Goal: Task Accomplishment & Management: Complete application form

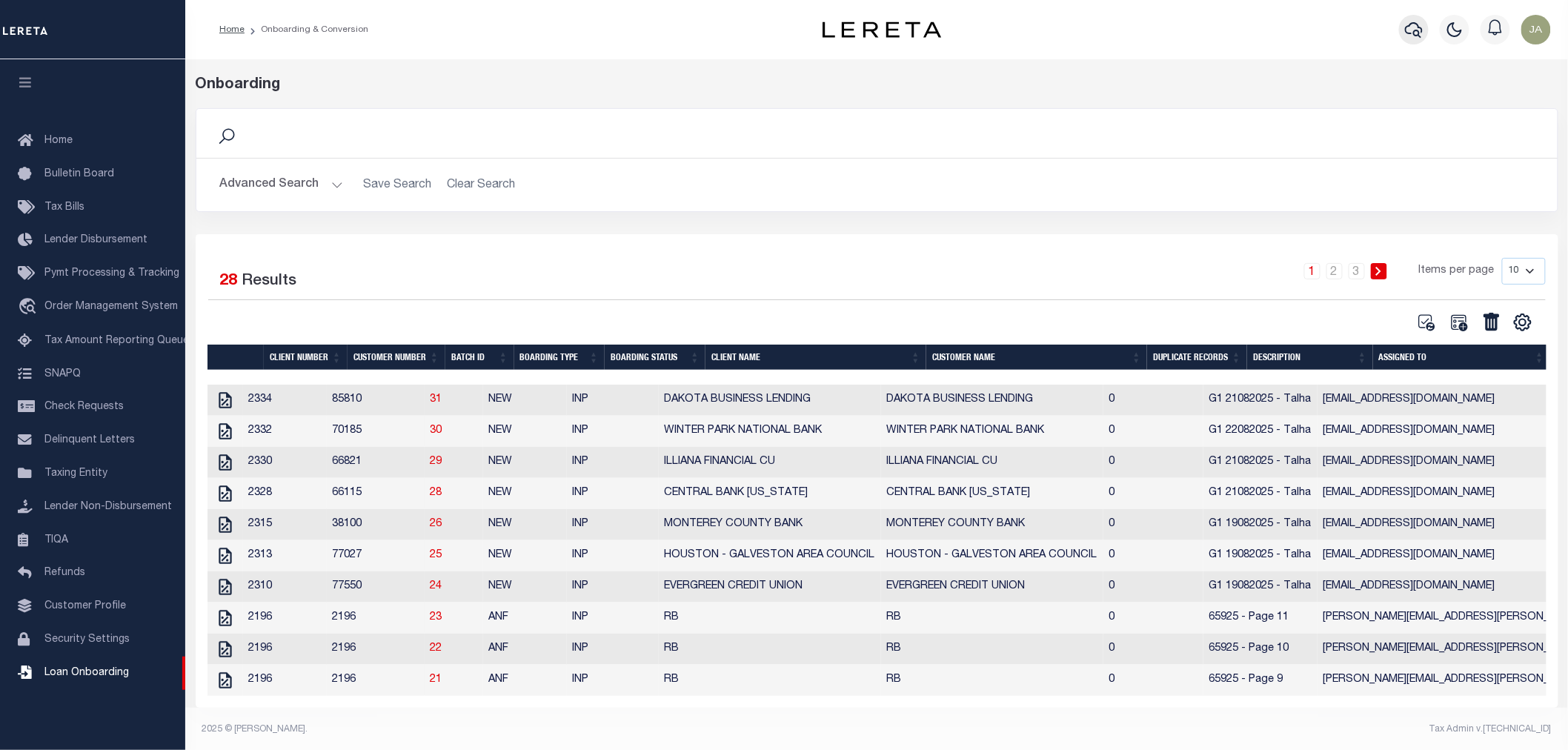
click at [1415, 27] on icon "button" at bounding box center [1414, 29] width 17 height 17
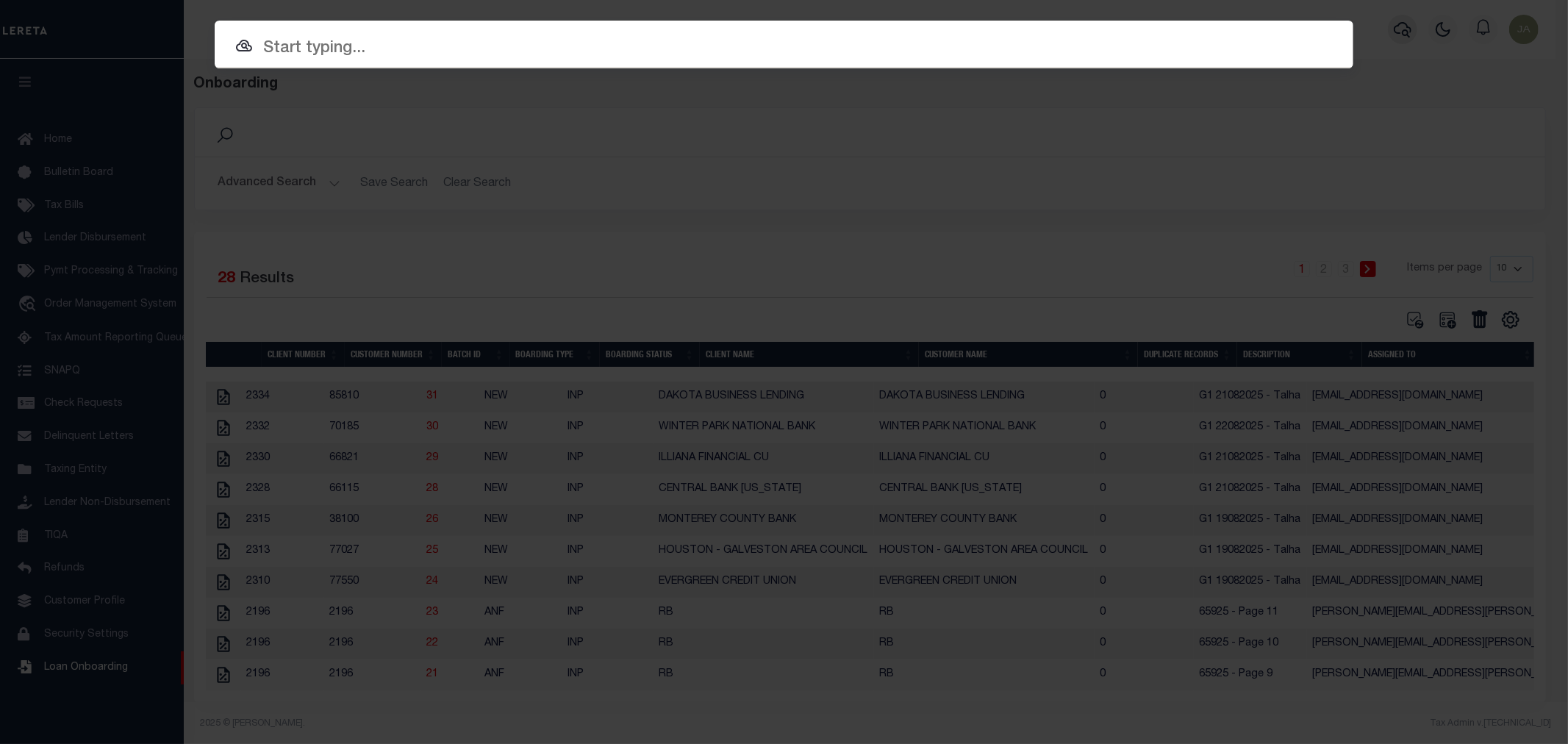
paste input "https://dev.azure.com/AccumatchDevOps/Bullet/_workitems/edit/37062"
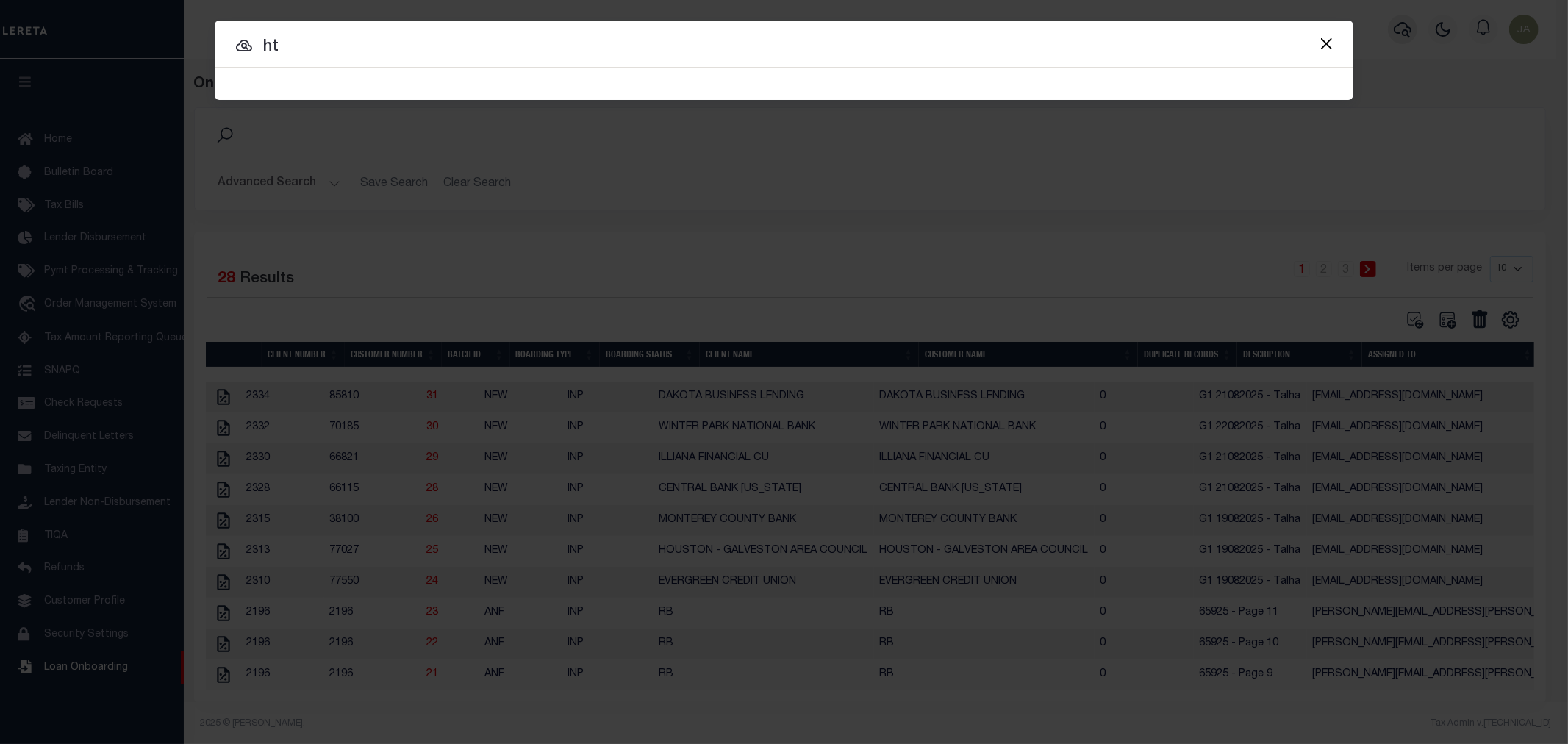
type input "h"
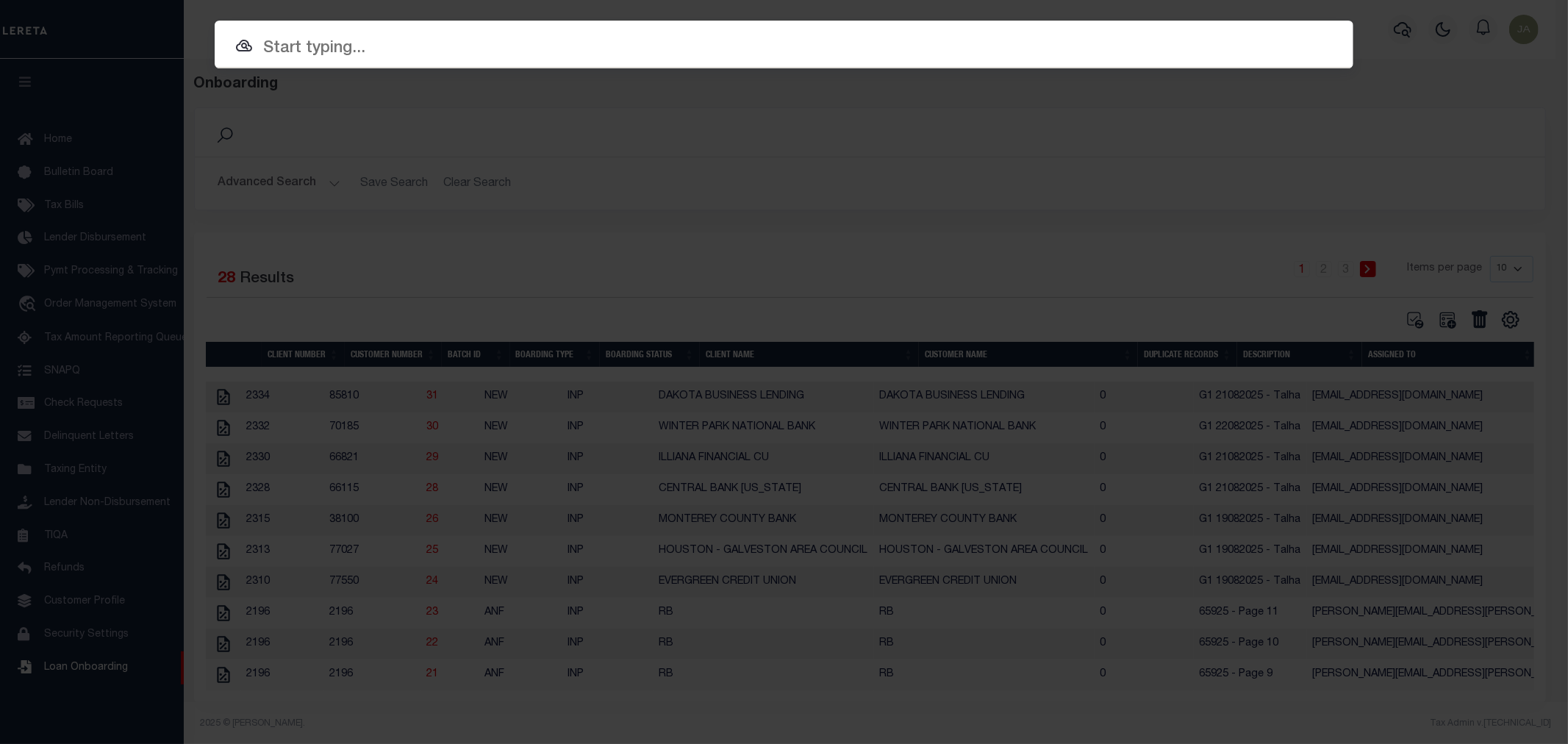
paste input "1747045380"
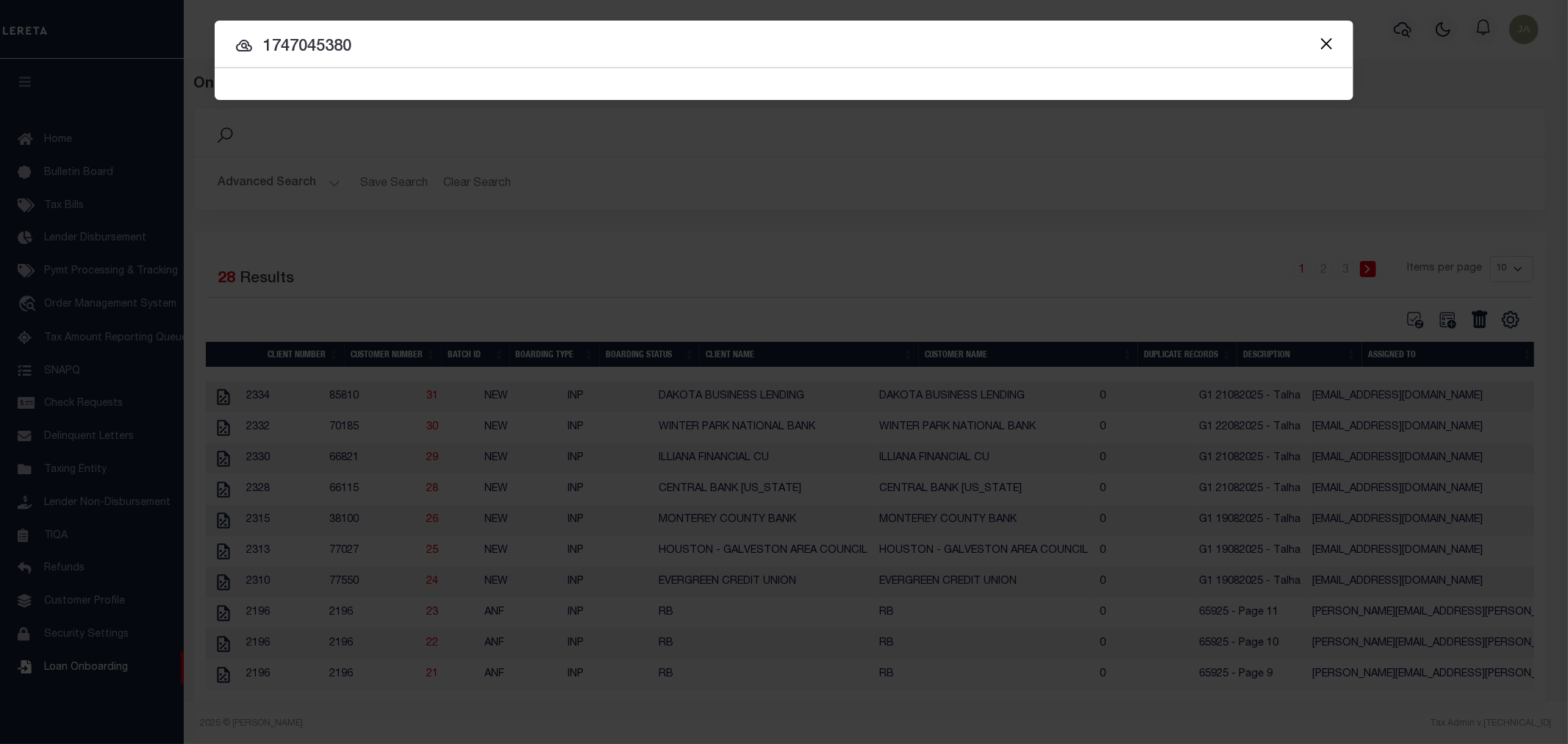
type input "1747045380"
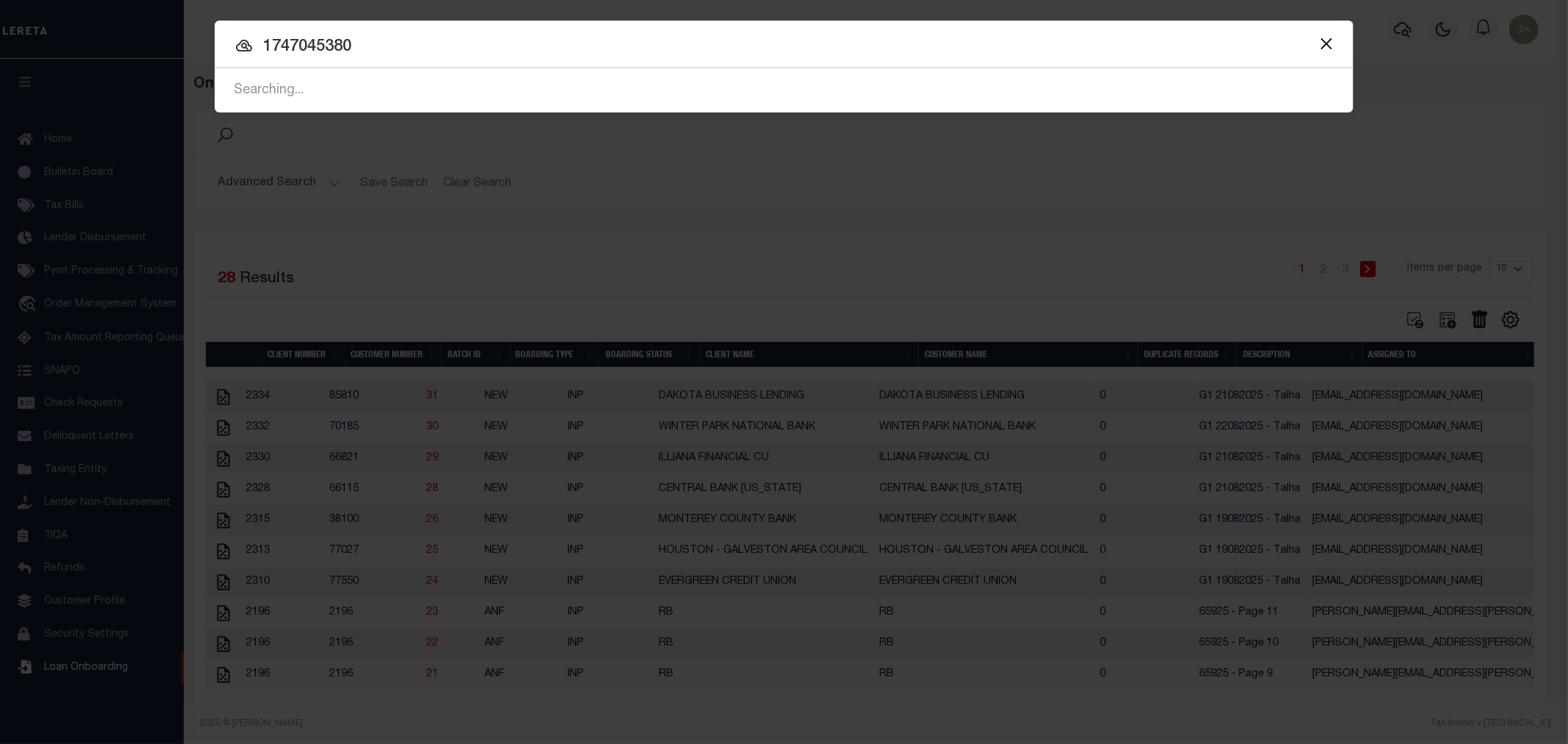
click at [351, 82] on span "1747045380 Searching... Searching... Searching... Searching... Searching... Sea…" at bounding box center [784, 90] width 1133 height 38
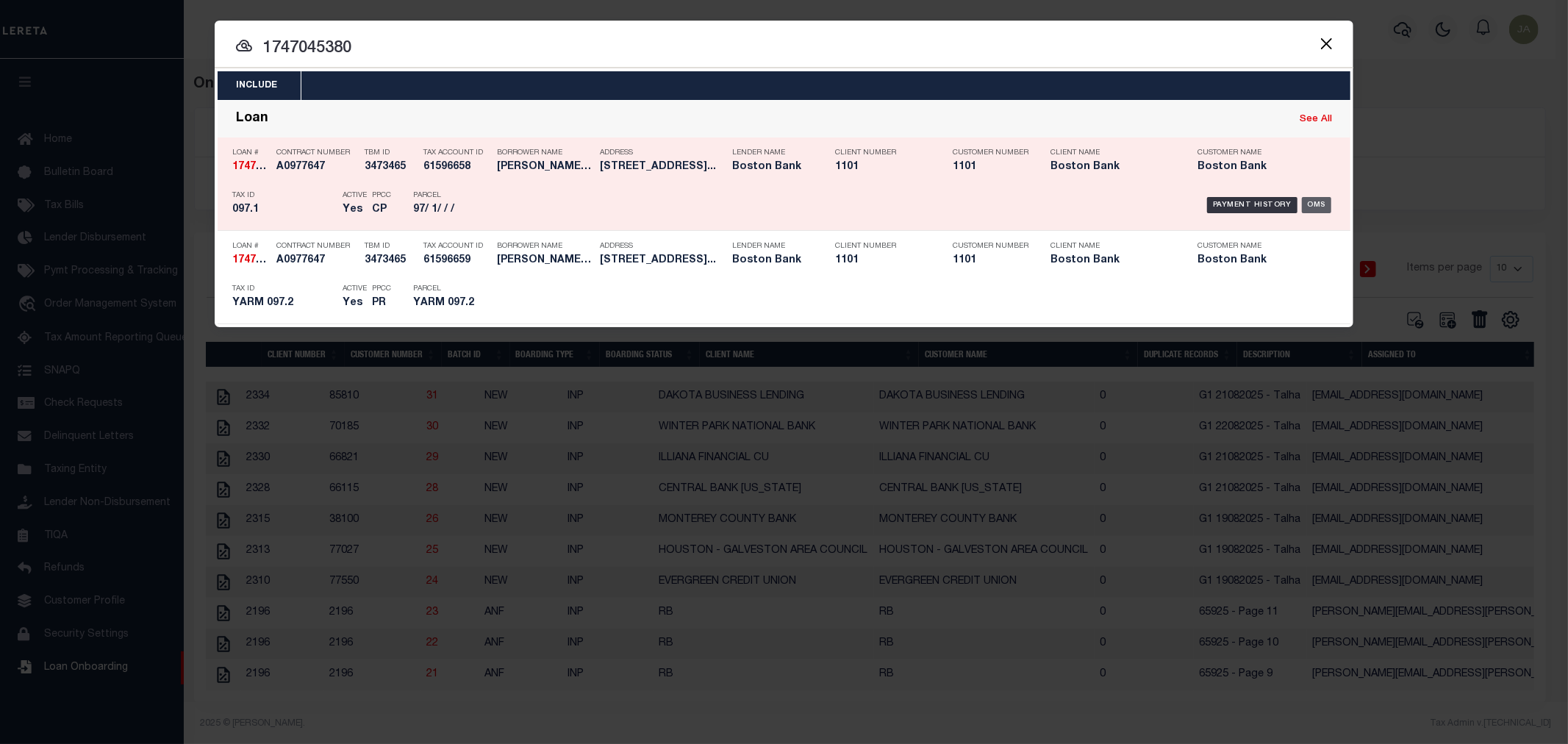
click at [1323, 203] on div "OMS" at bounding box center [1317, 204] width 30 height 16
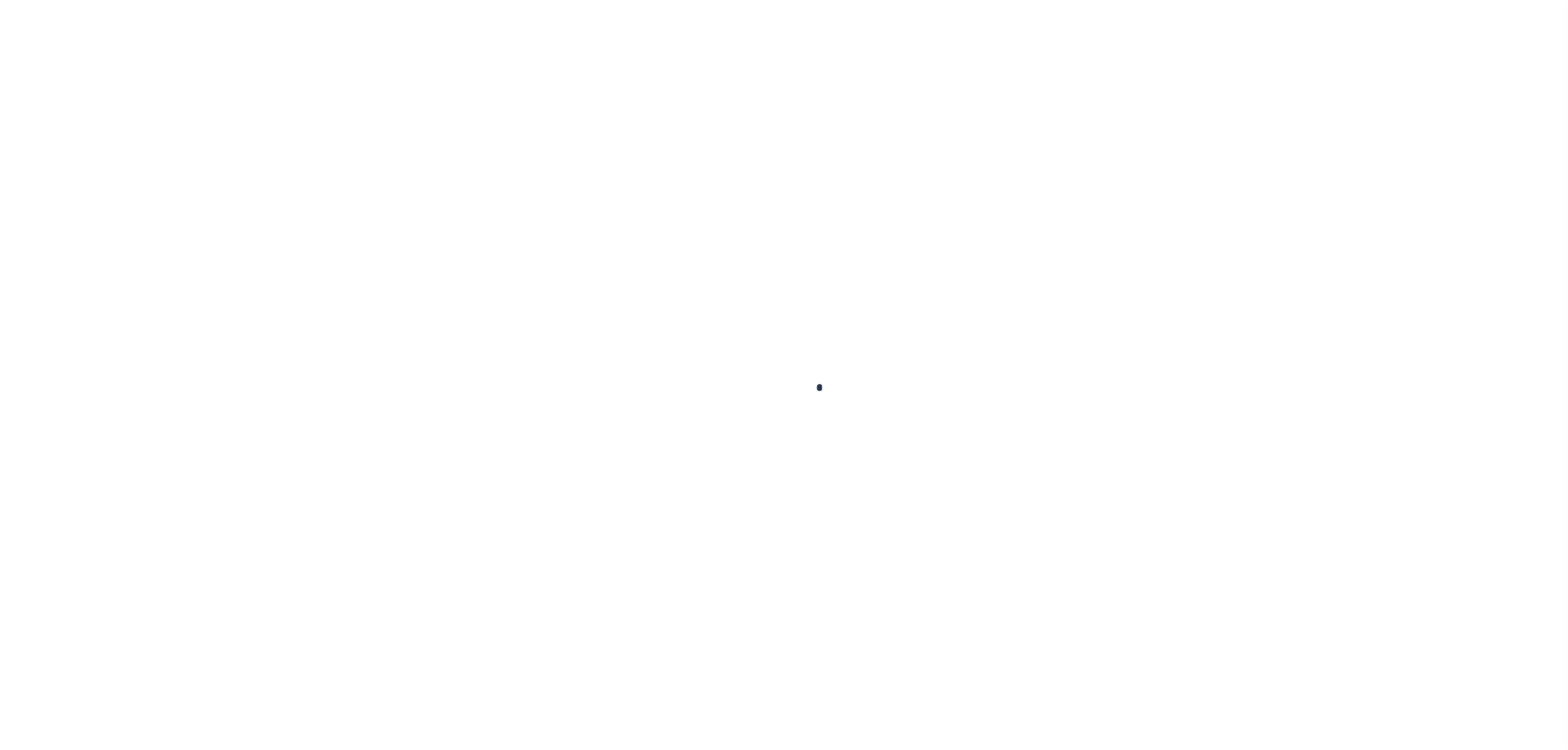
type input "1747045380"
type input "[PERSON_NAME] ISLAND LLC"
select select
select select "100"
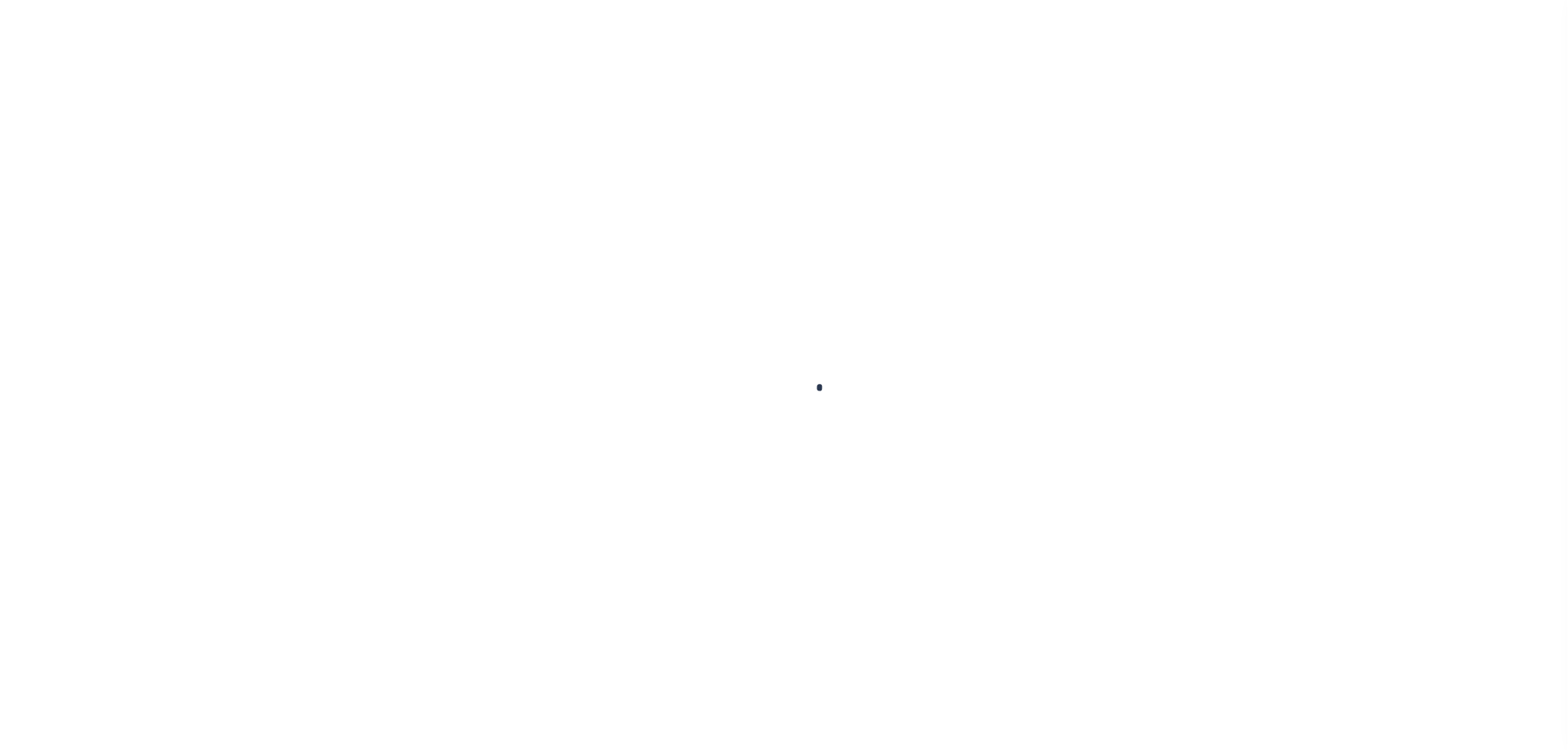
select select "NonEscrow"
type input "[STREET_ADDRESS]"
type input "097.1"
select select
type input "[GEOGRAPHIC_DATA] MA 02664"
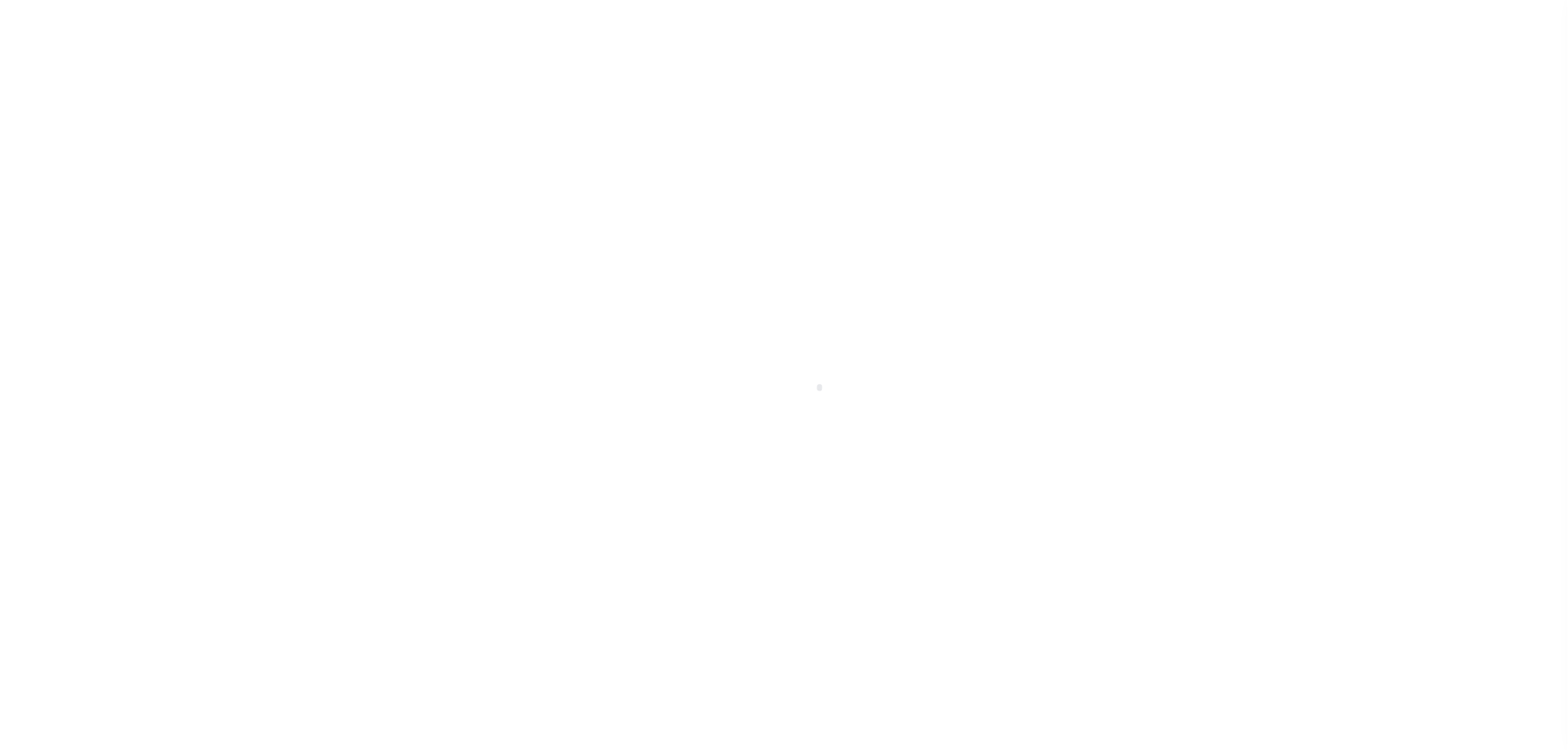
type input "42554"
type input "MA"
select select
select select "3146"
select select "1501"
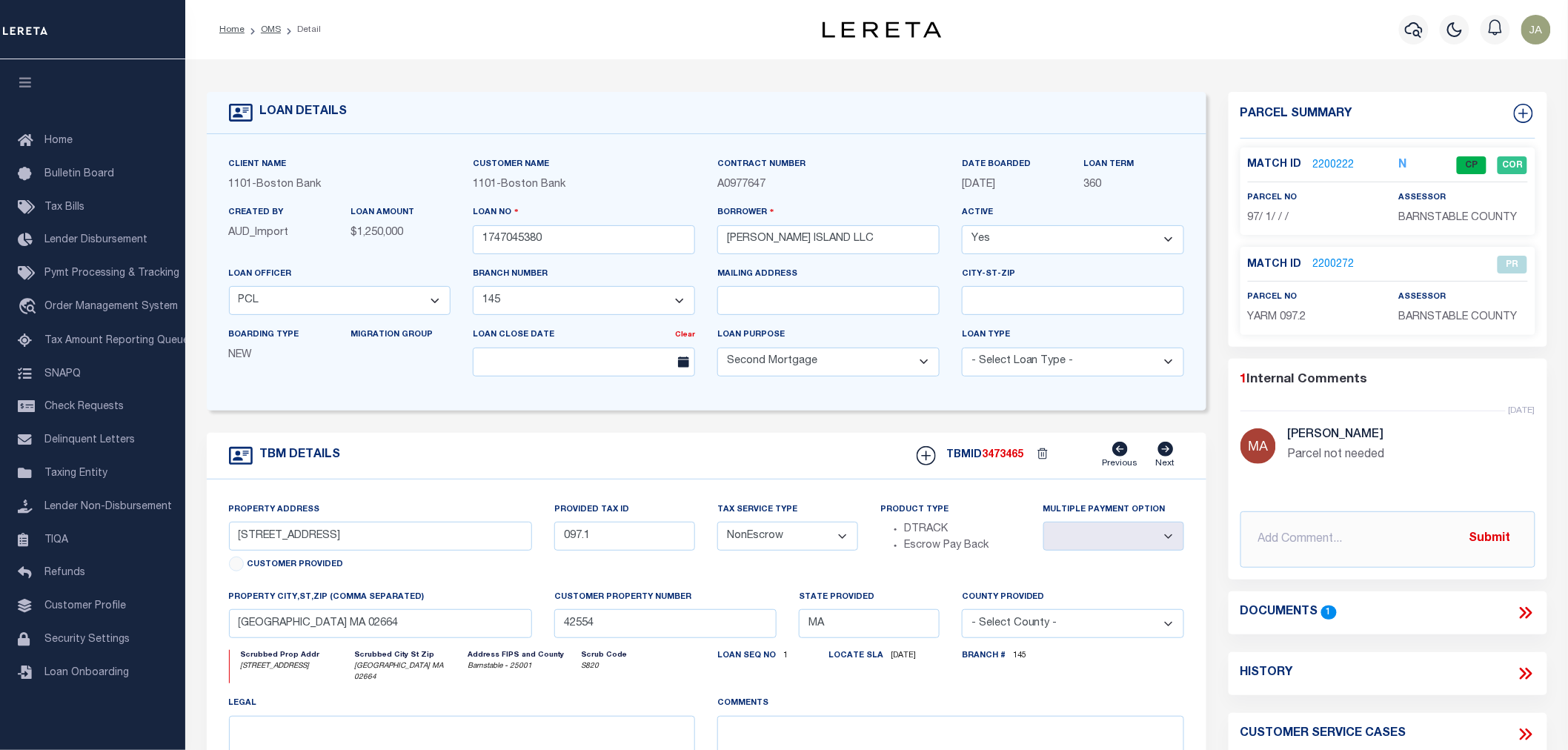
click at [1331, 164] on link "2200222" at bounding box center [1334, 166] width 42 height 15
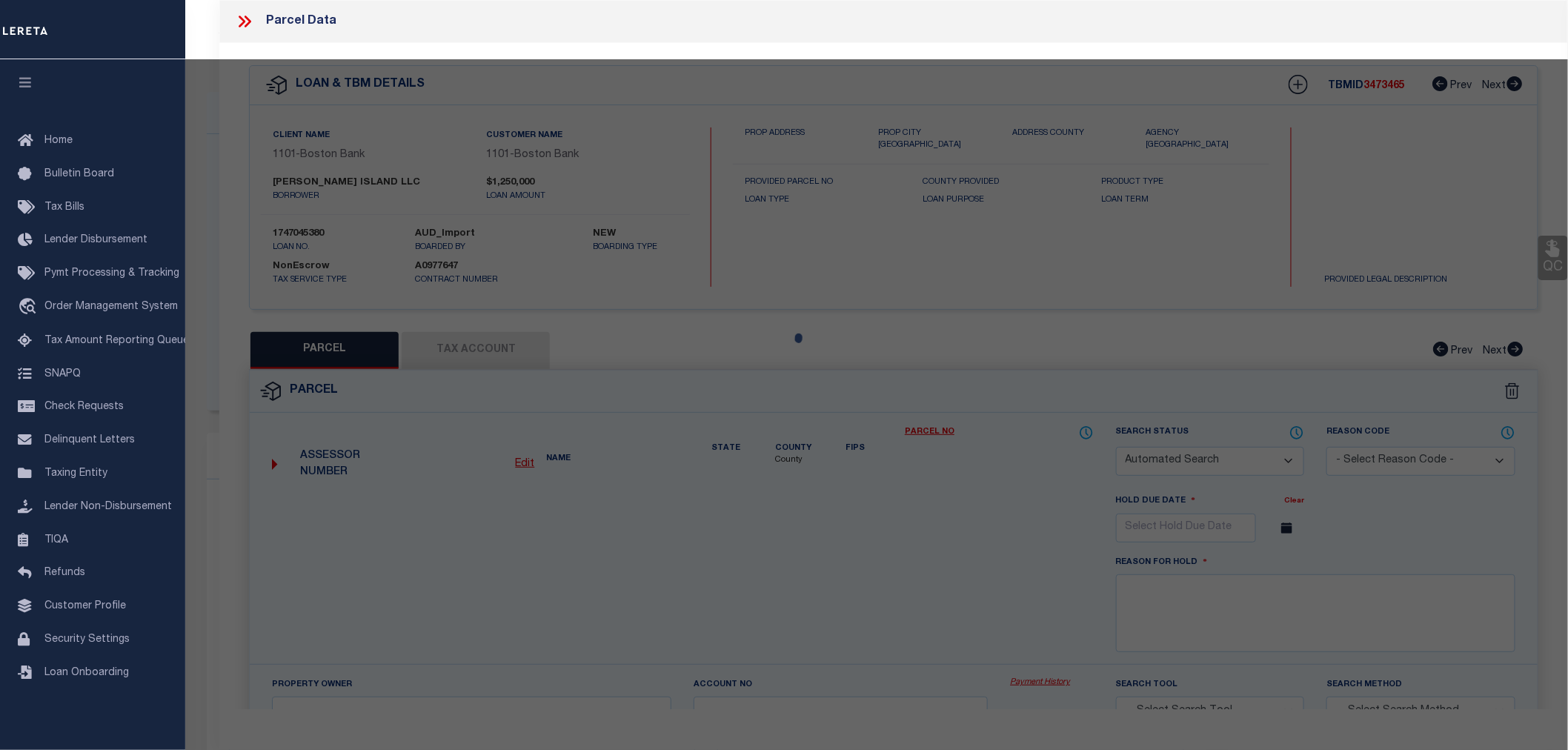
checkbox input "false"
select select "CP"
type input "[PERSON_NAME] ISLAND LLC"
select select "AGW"
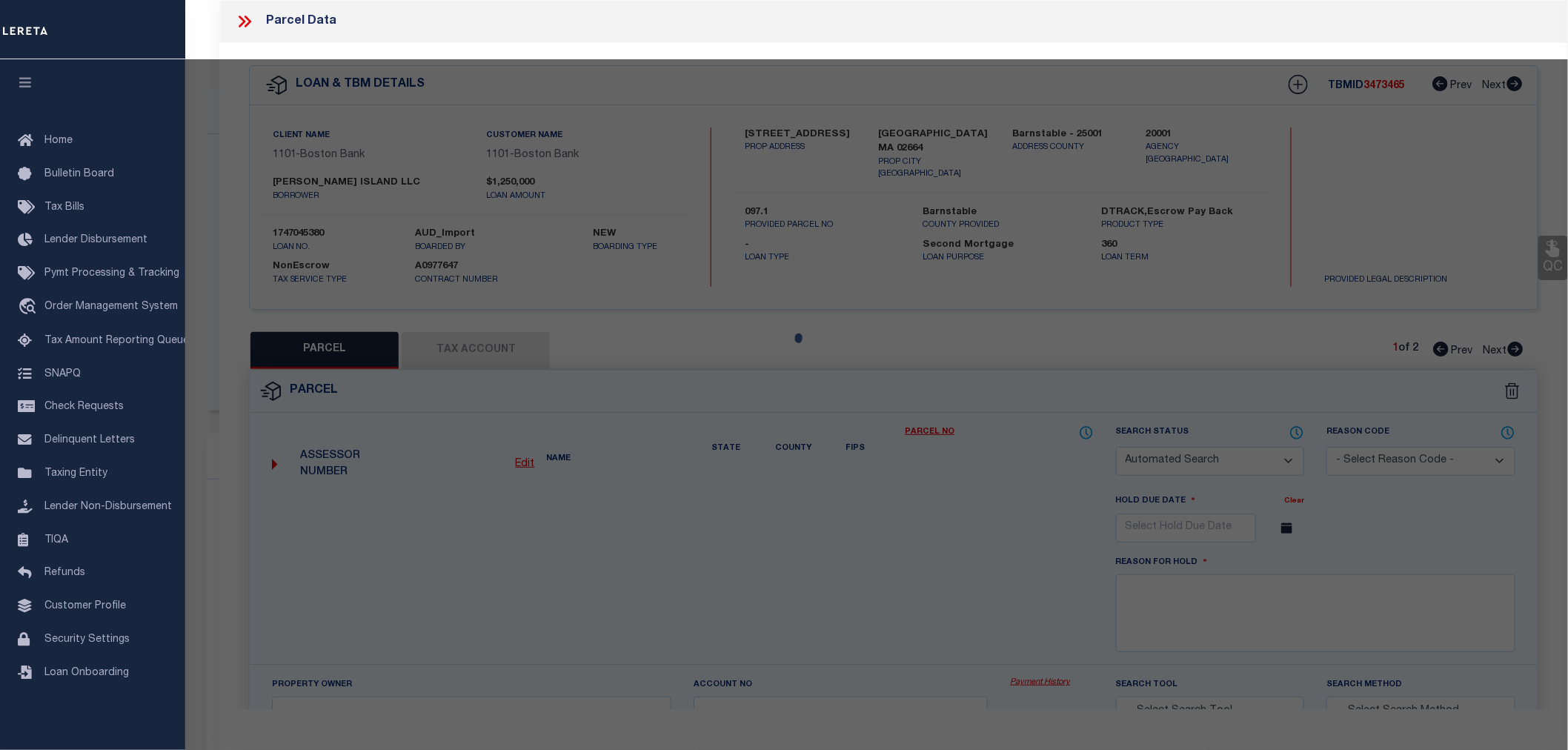
select select "LEG"
type input "[STREET_ADDRESS]"
type input "[GEOGRAPHIC_DATA] MA 02664"
type textarea "BLK:1 DIST:351 CITY/[GEOGRAPHIC_DATA]/TWP:[GEOGRAPHIC_DATA]"
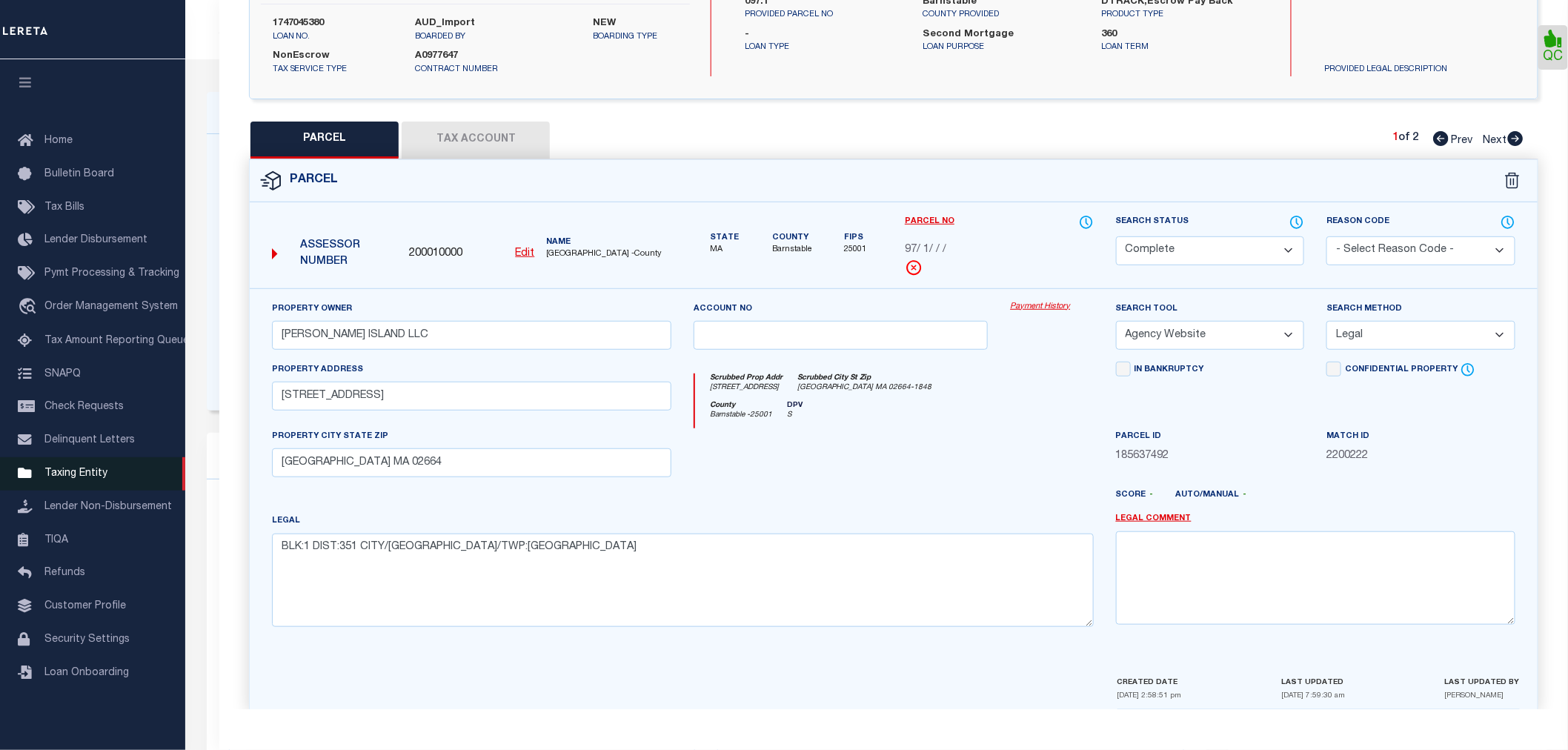
scroll to position [230, 0]
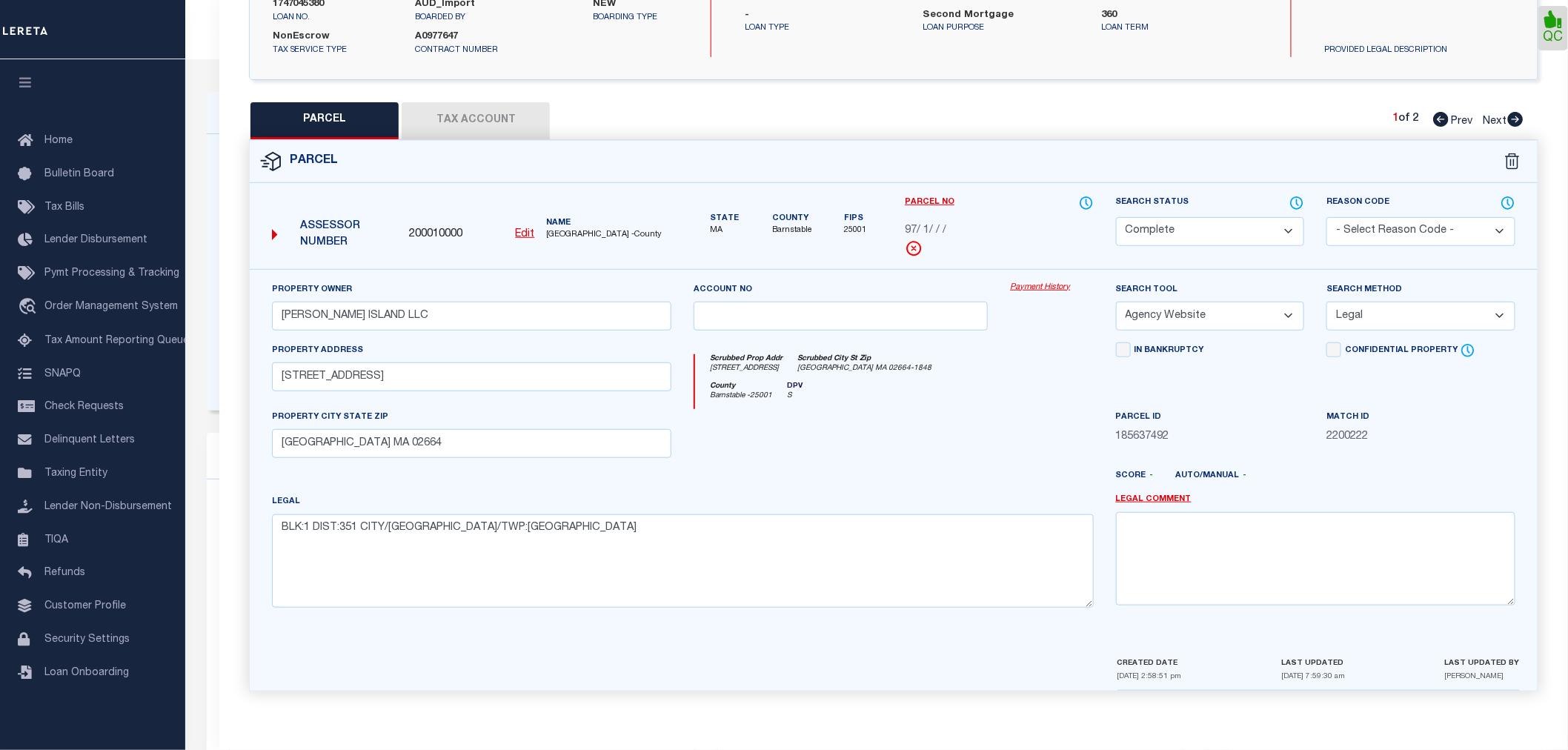
click at [447, 122] on button "Tax Account" at bounding box center [476, 121] width 148 height 37
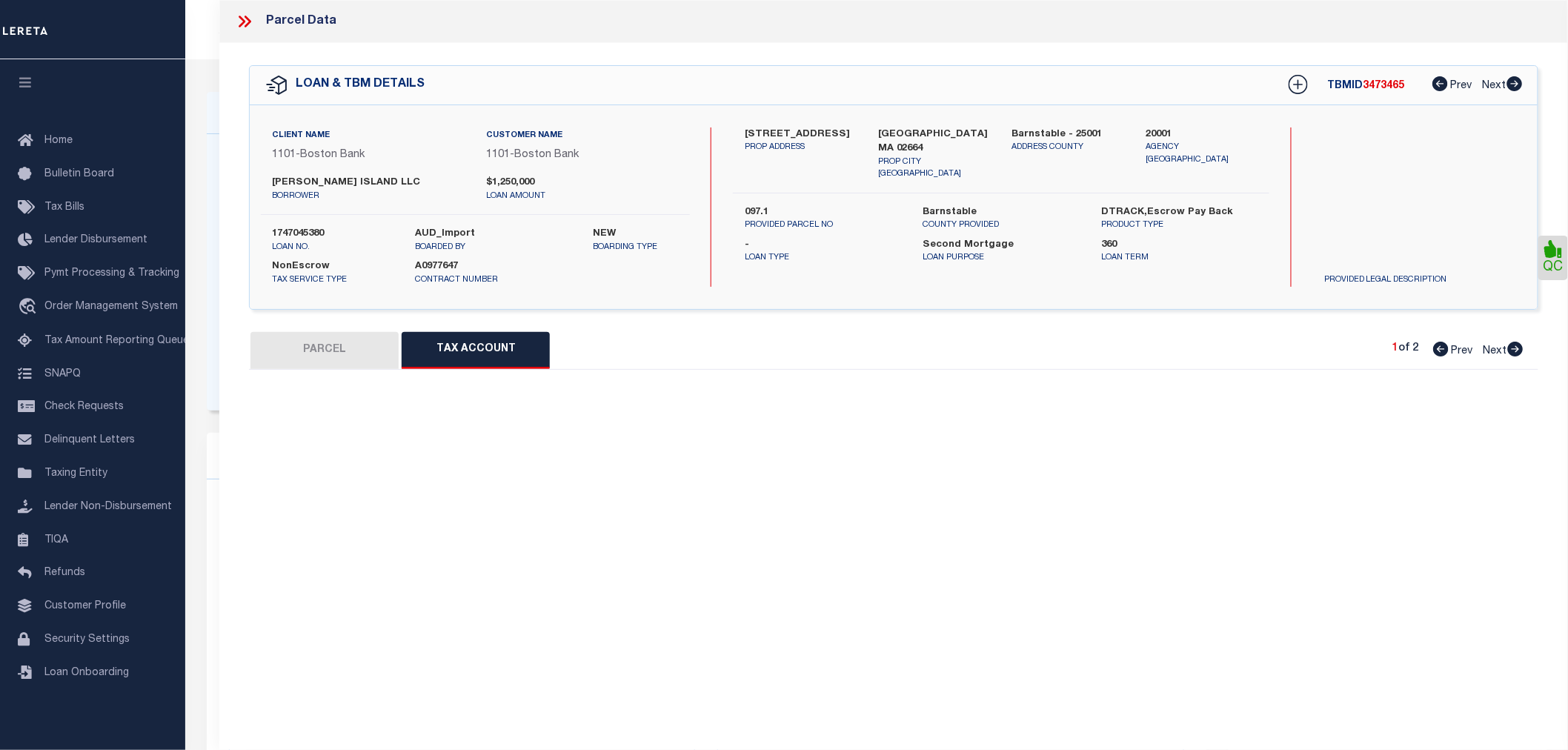
scroll to position [0, 0]
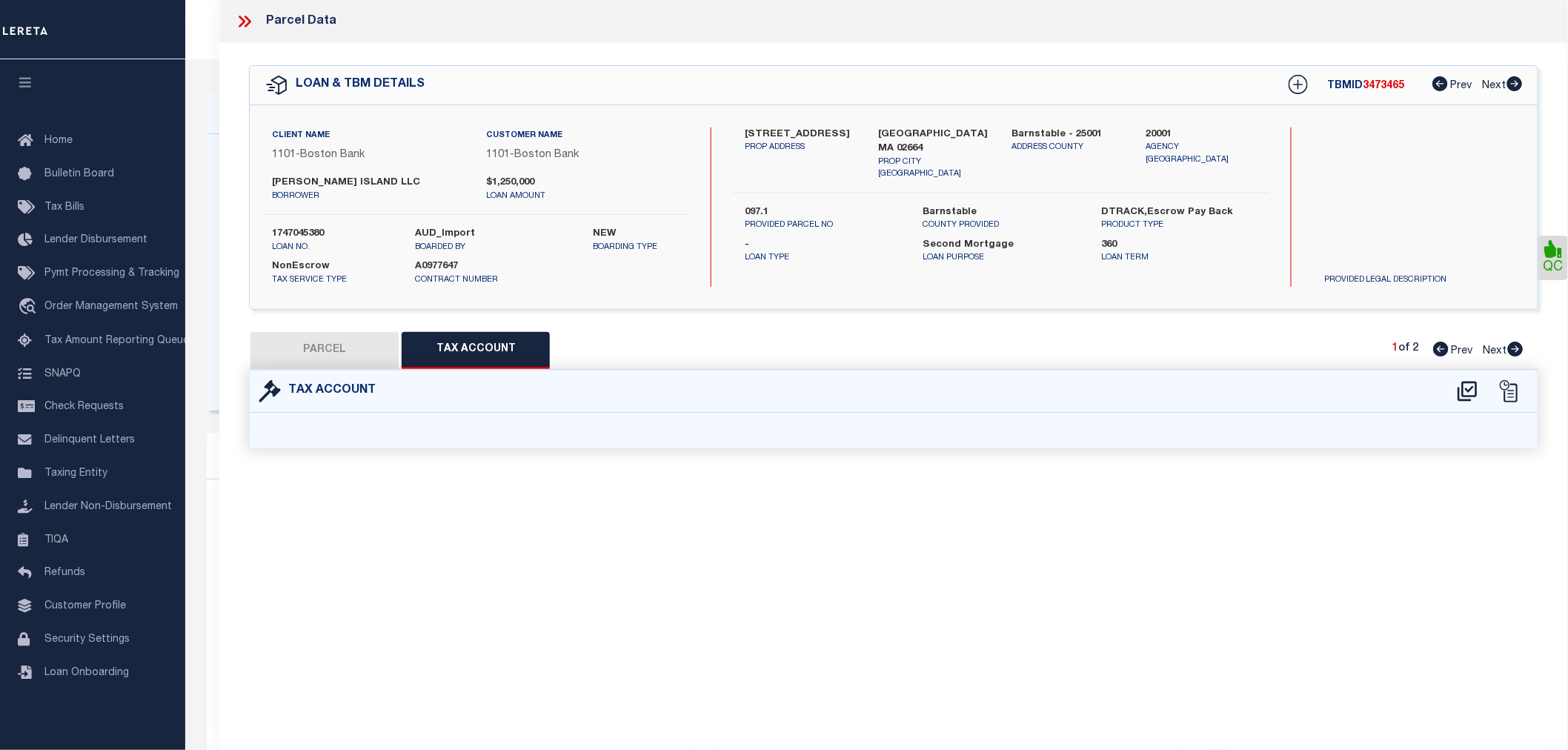
select select "100"
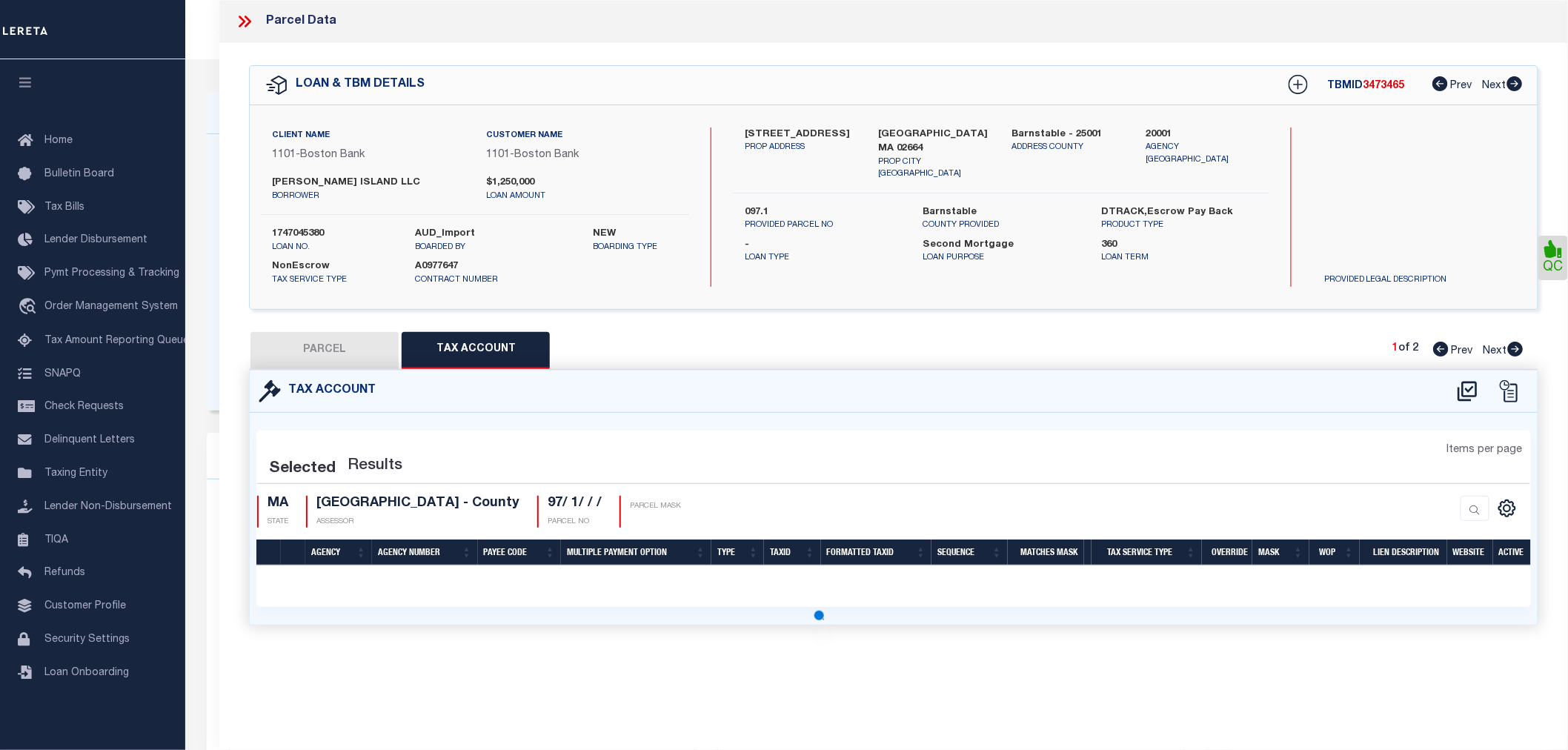
select select "100"
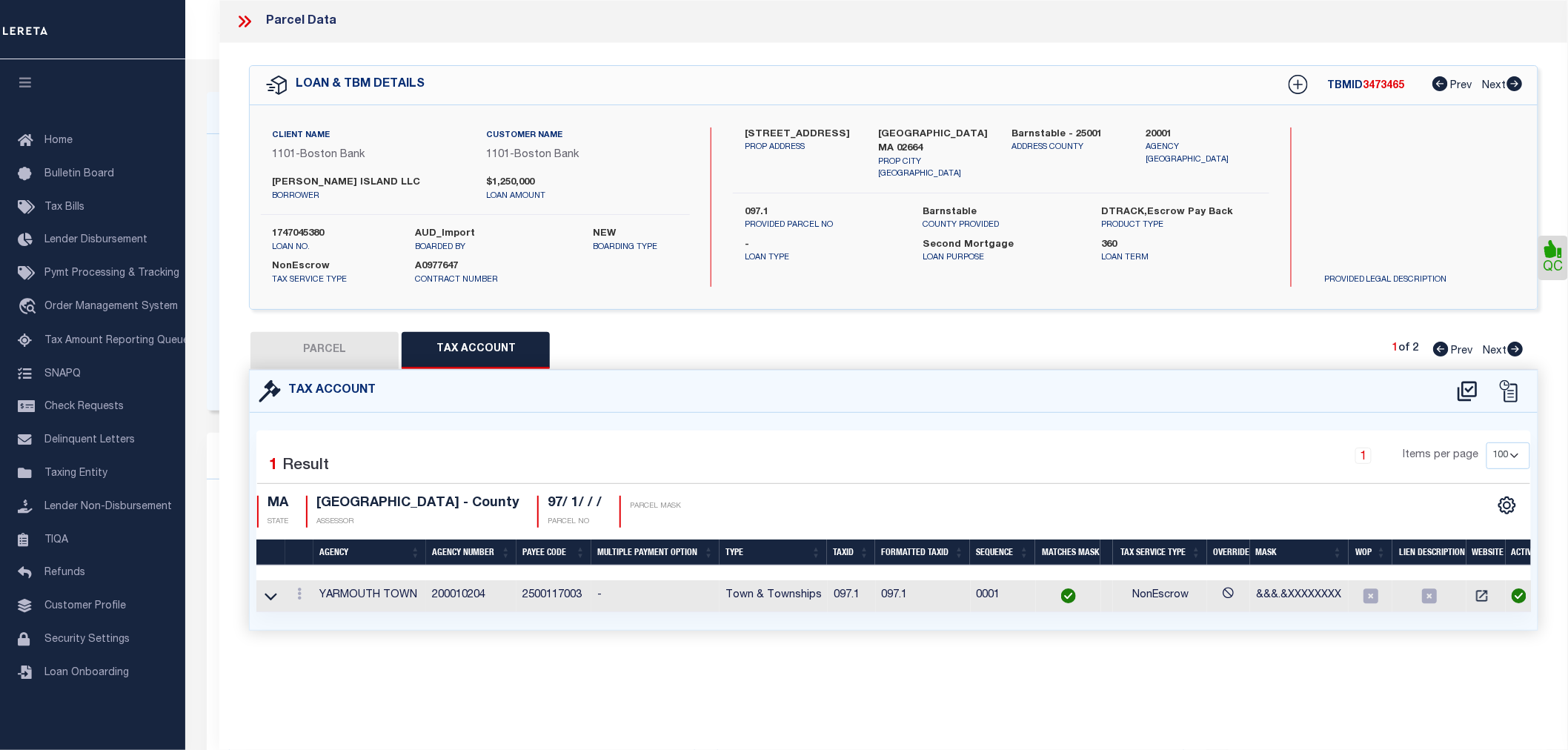
click at [239, 23] on icon at bounding box center [244, 21] width 19 height 19
